Goal: Task Accomplishment & Management: Manage account settings

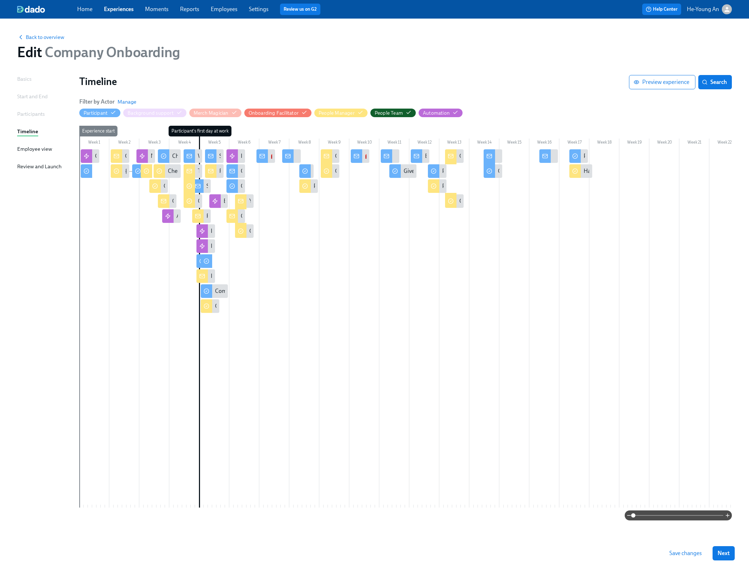
click at [230, 9] on link "Employees" at bounding box center [224, 9] width 27 height 7
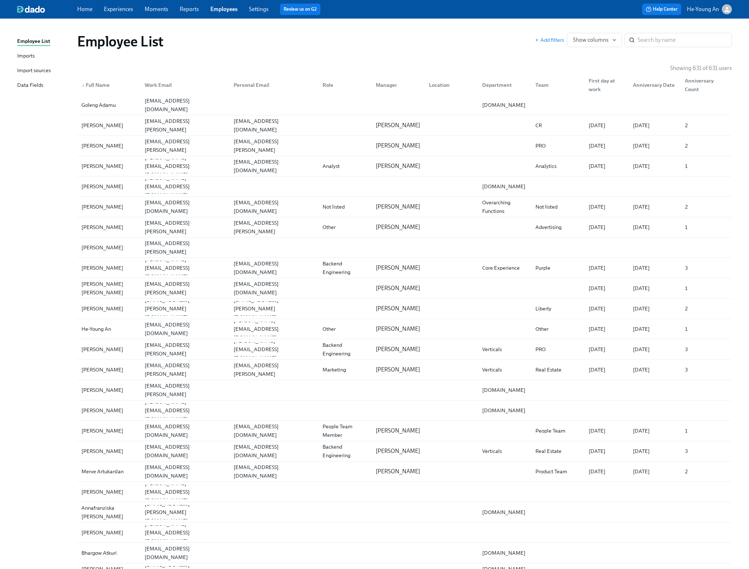
click at [116, 11] on link "Experiences" at bounding box center [118, 9] width 29 height 7
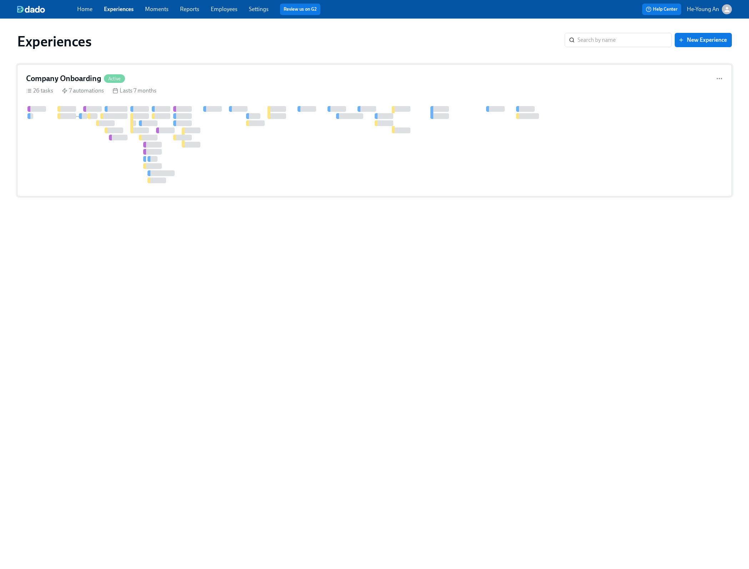
click at [169, 122] on div at bounding box center [491, 144] width 930 height 77
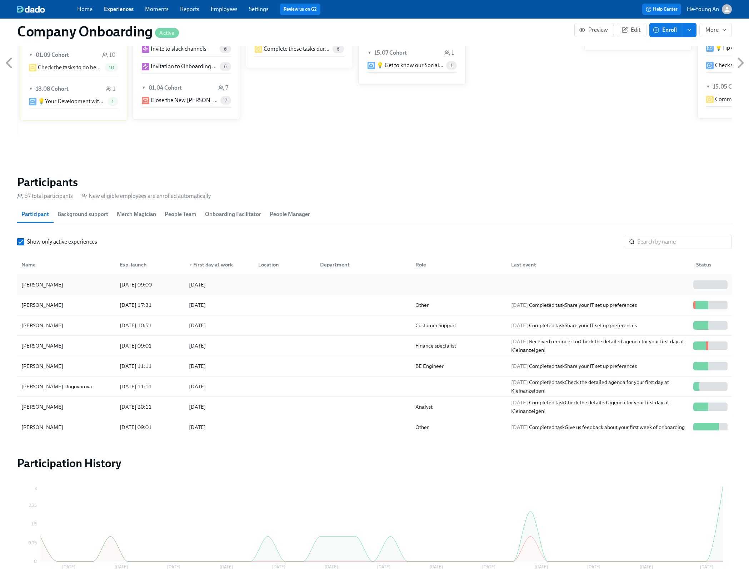
click at [86, 292] on div "[PERSON_NAME]" at bounding box center [66, 284] width 95 height 14
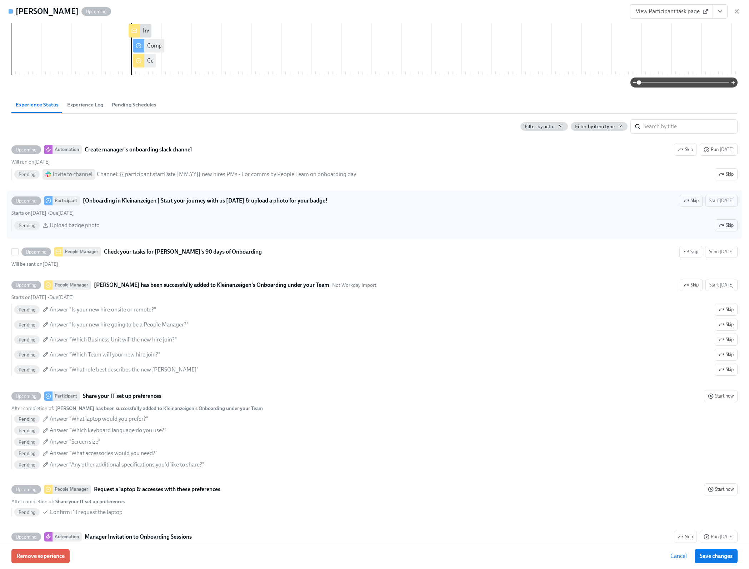
scroll to position [210, 0]
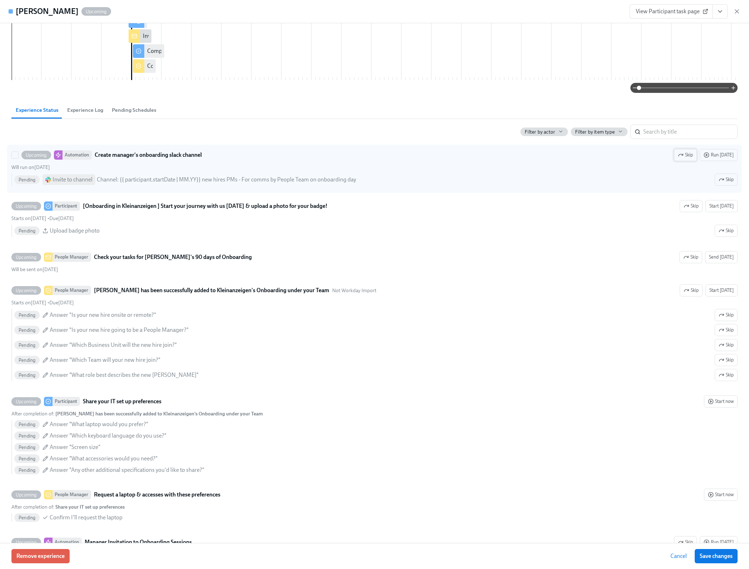
click at [683, 158] on icon "button" at bounding box center [681, 155] width 6 height 6
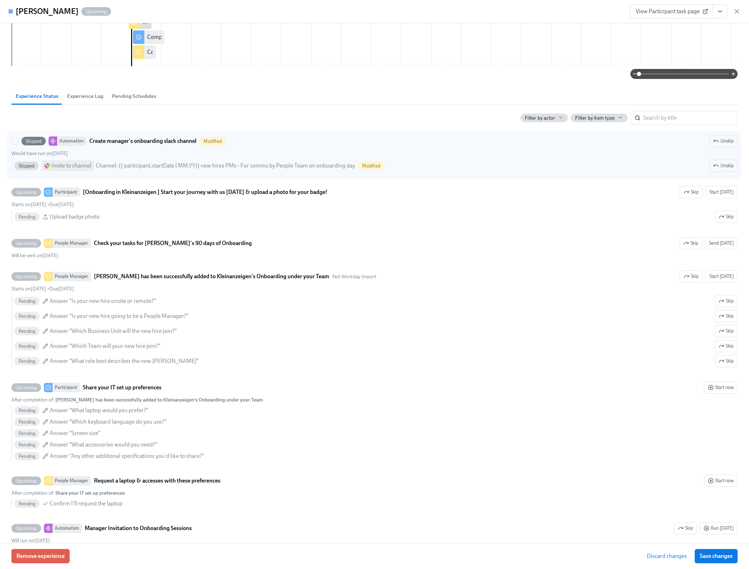
scroll to position [227, 0]
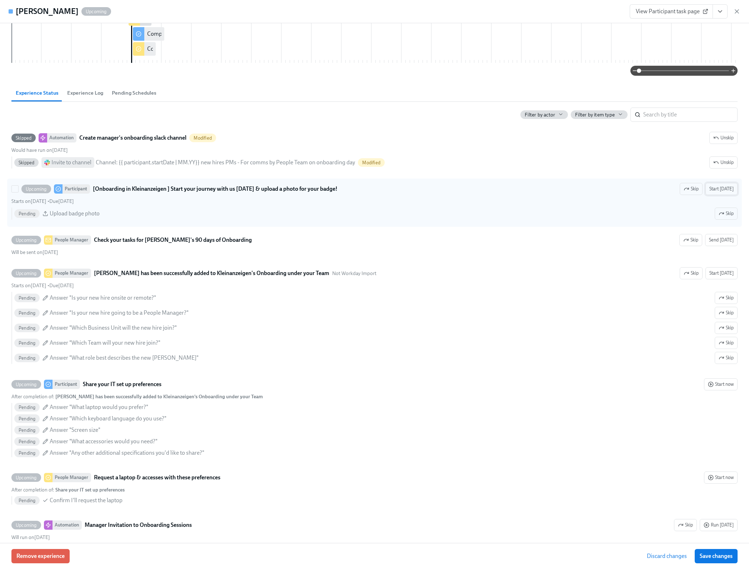
click at [726, 192] on span "Start [DATE]" at bounding box center [721, 188] width 24 height 7
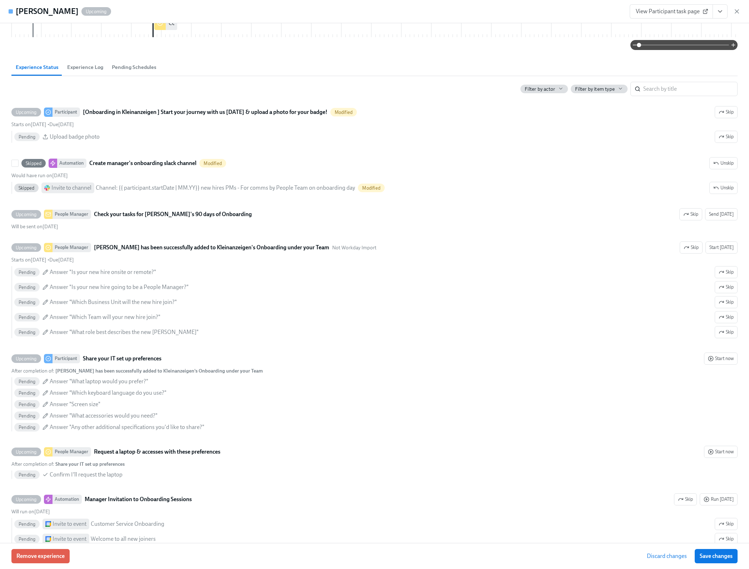
scroll to position [260, 0]
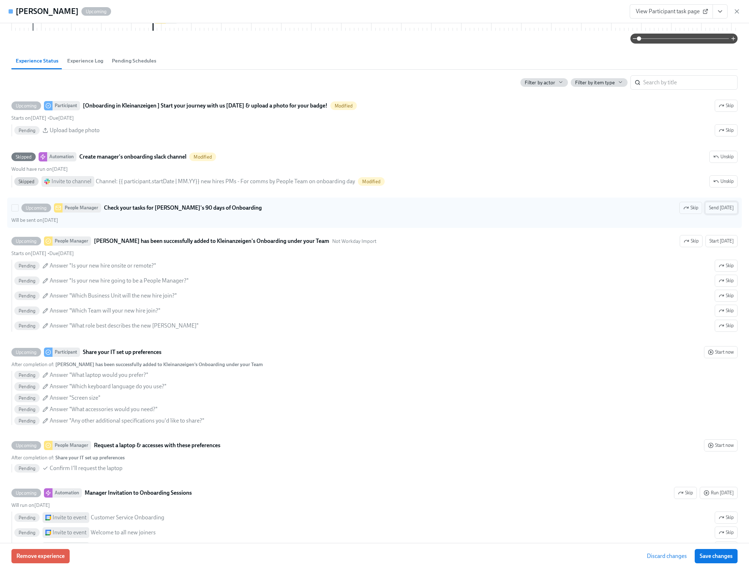
click at [719, 211] on span "Send [DATE]" at bounding box center [721, 207] width 25 height 7
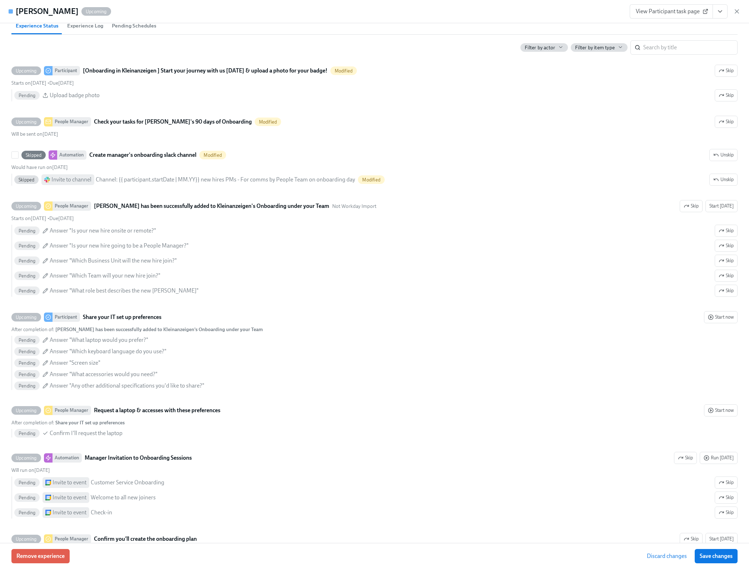
scroll to position [293, 0]
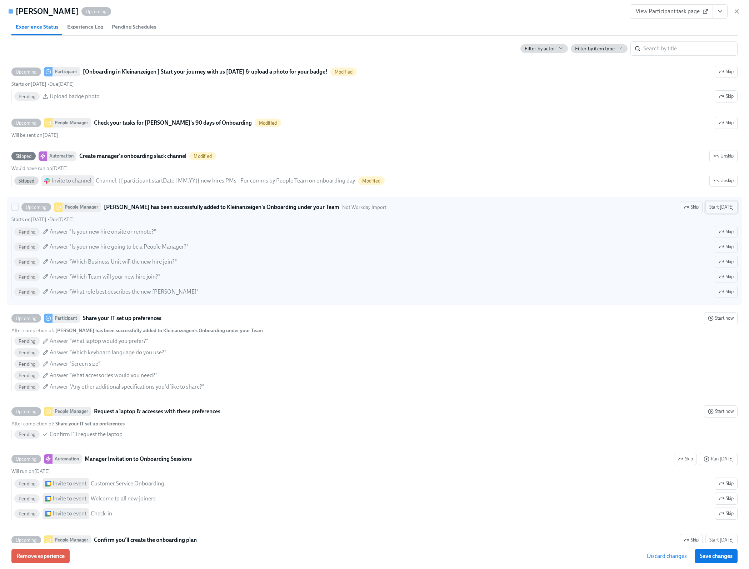
click at [724, 211] on span "Start [DATE]" at bounding box center [721, 207] width 24 height 7
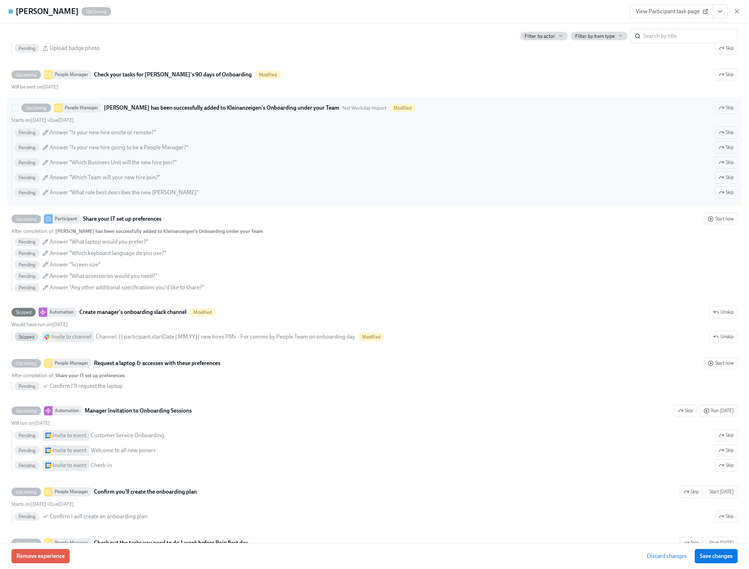
scroll to position [345, 0]
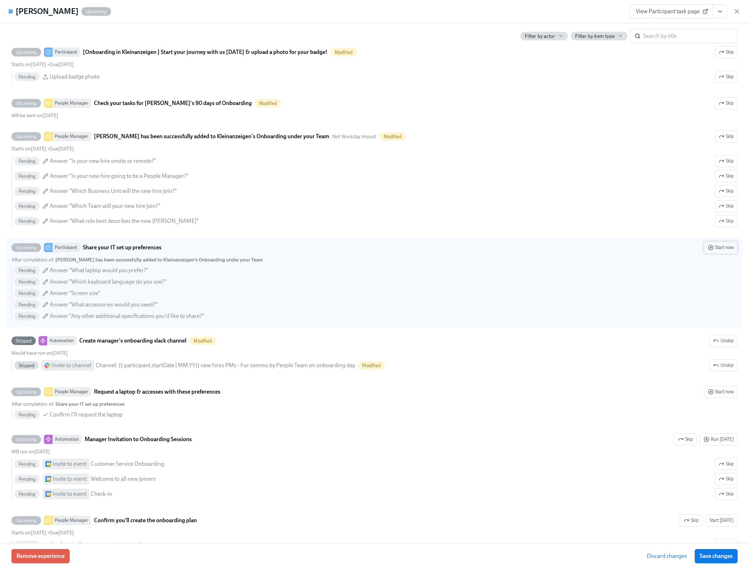
click at [722, 251] on span "Start now" at bounding box center [721, 247] width 26 height 7
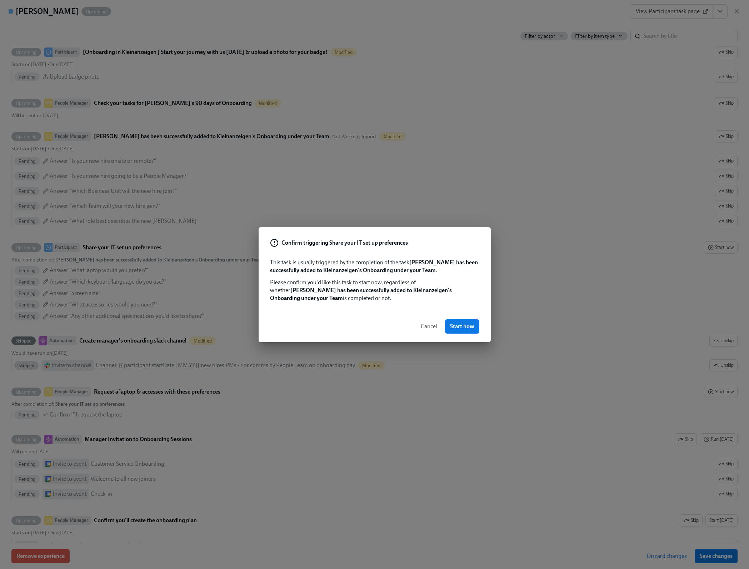
click at [427, 323] on span "Cancel" at bounding box center [429, 326] width 16 height 7
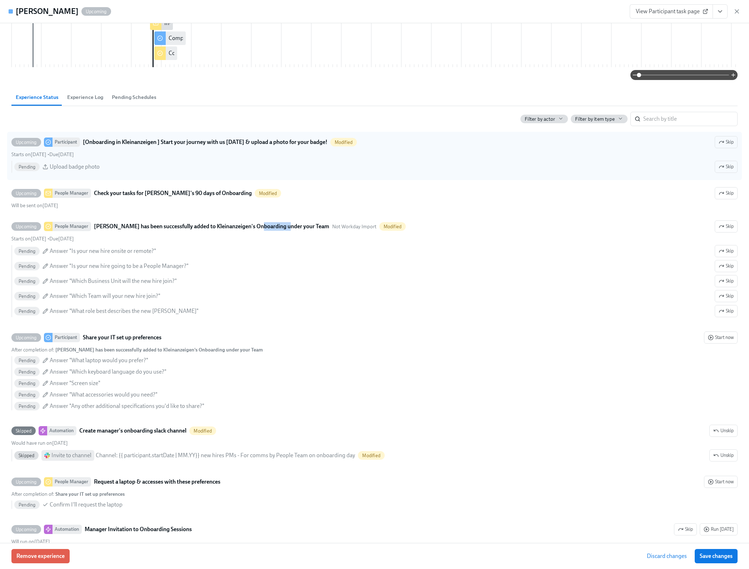
scroll to position [242, 0]
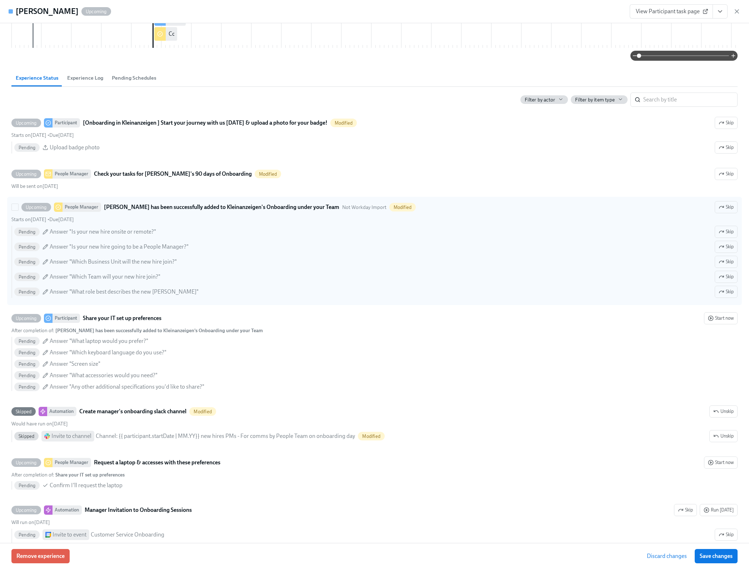
click at [110, 211] on strong "[PERSON_NAME] has been successfully added to Kleinanzeigen's Onboarding under y…" at bounding box center [221, 207] width 235 height 9
click at [18, 210] on input "Upcoming People Manager [PERSON_NAME] has been successfully added to Kleinanzei…" at bounding box center [15, 207] width 6 height 6
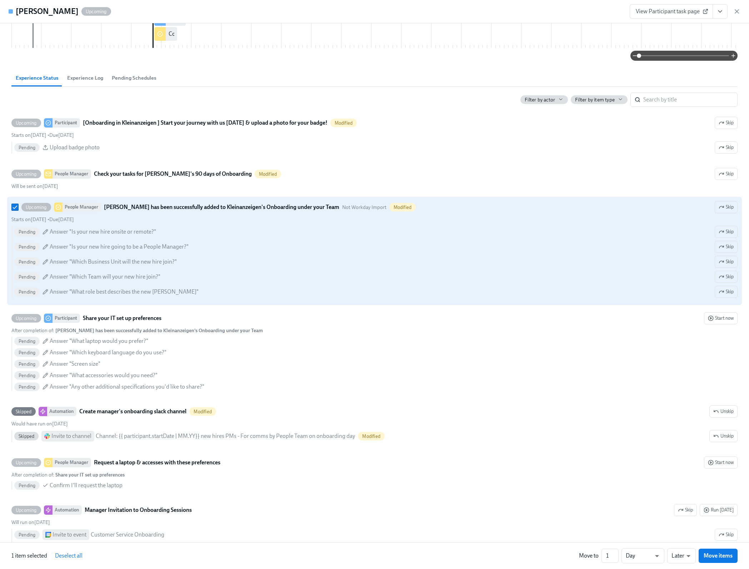
click at [110, 211] on strong "[PERSON_NAME] has been successfully added to Kleinanzeigen's Onboarding under y…" at bounding box center [221, 207] width 235 height 9
click at [18, 210] on input "Upcoming People Manager [PERSON_NAME] has been successfully added to Kleinanzei…" at bounding box center [15, 207] width 6 height 6
checkbox input "false"
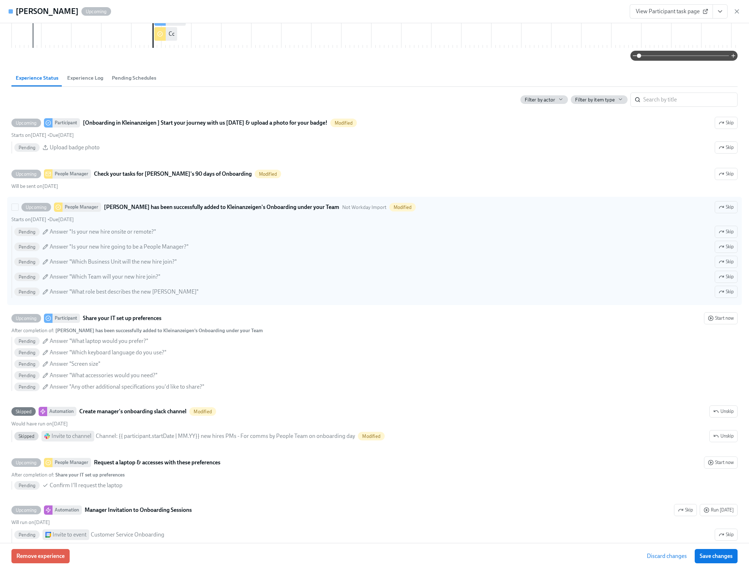
drag, startPoint x: 103, startPoint y: 219, endPoint x: 336, endPoint y: 224, distance: 232.8
click at [336, 213] on div "Upcoming People Manager [PERSON_NAME] has been successfully added to Kleinanzei…" at bounding box center [374, 207] width 726 height 12
copy strong "[PERSON_NAME] has been successfully added to Kleinanzeigen's Onboarding under y…"
